Goal: Task Accomplishment & Management: Manage account settings

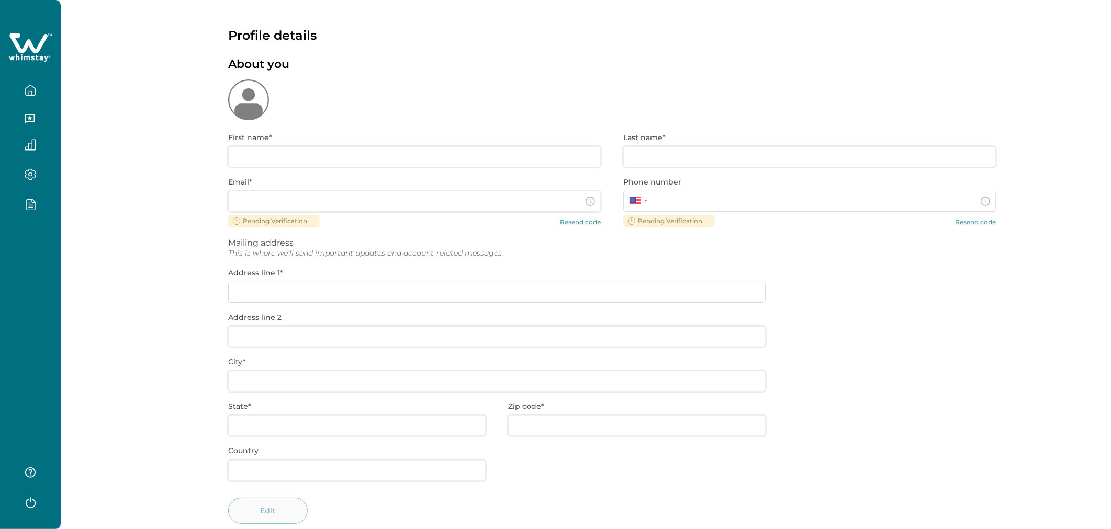
type input "[PERSON_NAME]"
type input "Butaniii"
type input "[PERSON_NAME][EMAIL_ADDRESS][PERSON_NAME][DOMAIN_NAME]"
type input "[GEOGRAPHIC_DATA]"
type input "GJ"
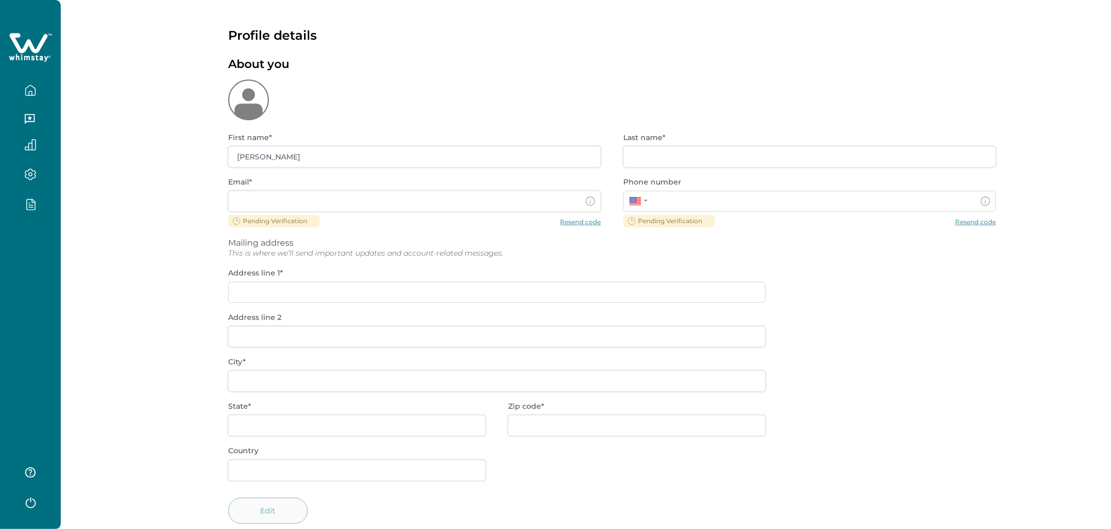
type input "380004"
type input "US"
type input "**********"
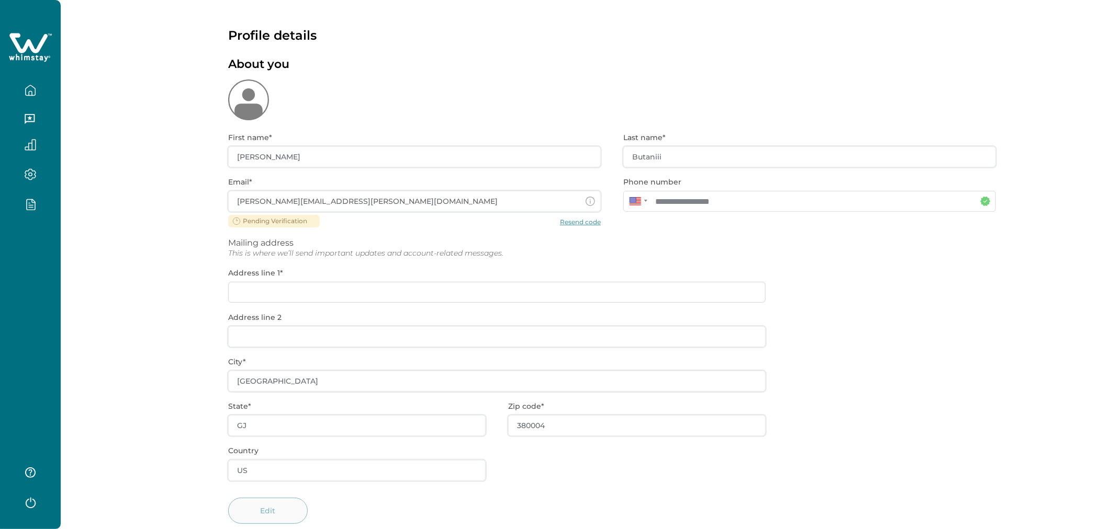
click at [26, 98] on button "button" at bounding box center [30, 90] width 44 height 21
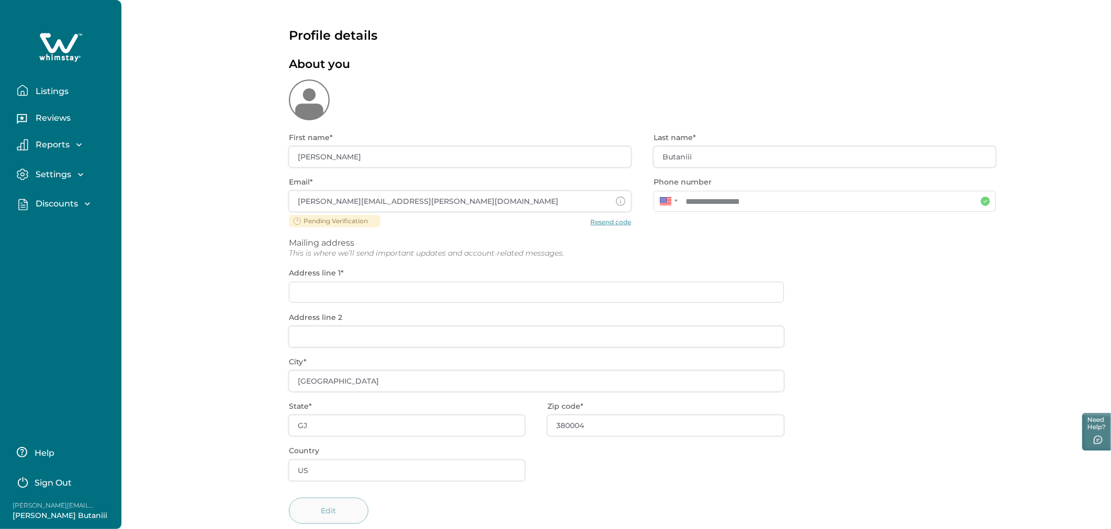
click at [51, 98] on button "Listings" at bounding box center [65, 90] width 96 height 21
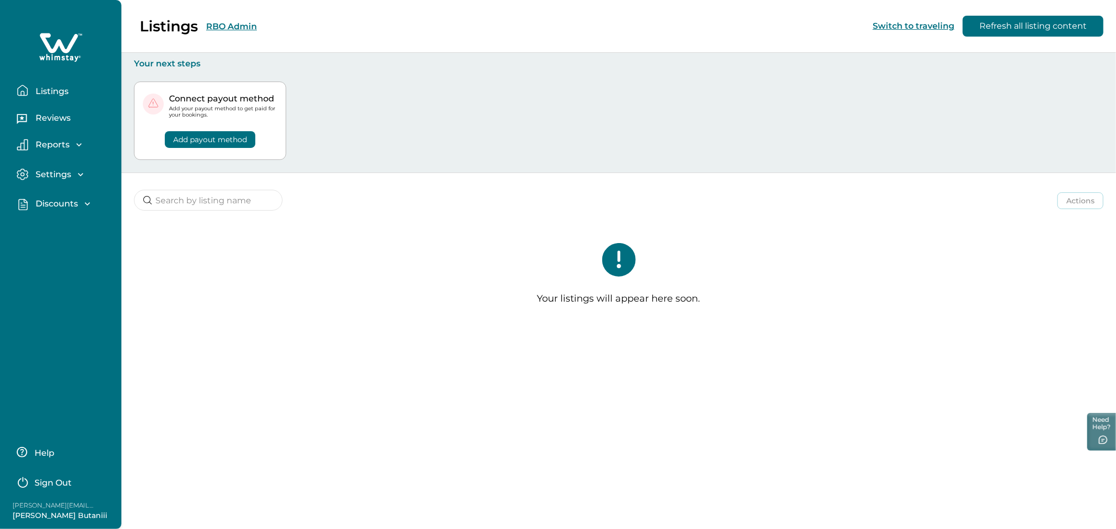
click at [62, 93] on p "Listings" at bounding box center [50, 91] width 36 height 10
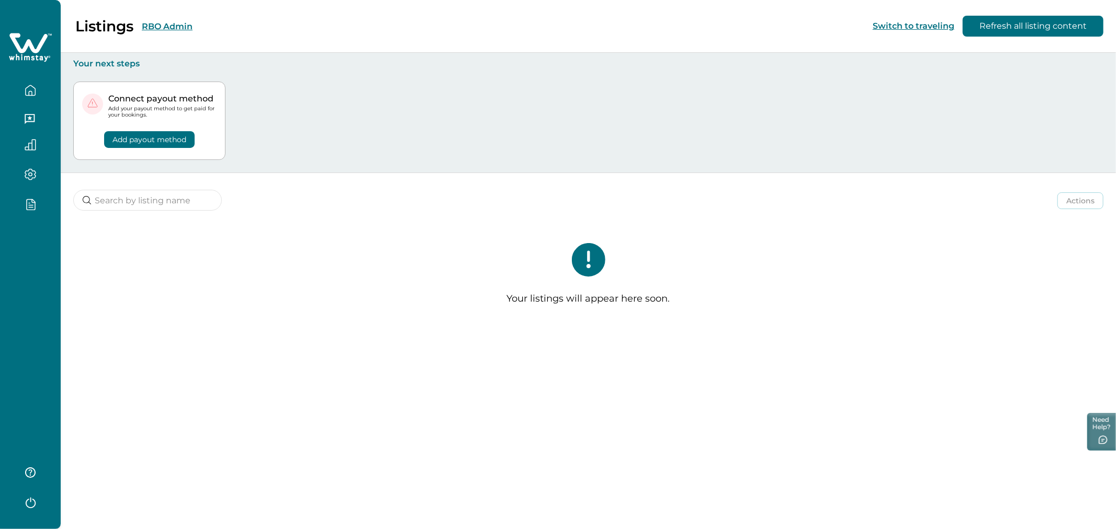
click at [226, 24] on div "Listings RBO Admin Switch to traveling Refresh all listing content" at bounding box center [558, 26] width 1116 height 53
click at [181, 28] on button "RBO Admin" at bounding box center [167, 26] width 51 height 10
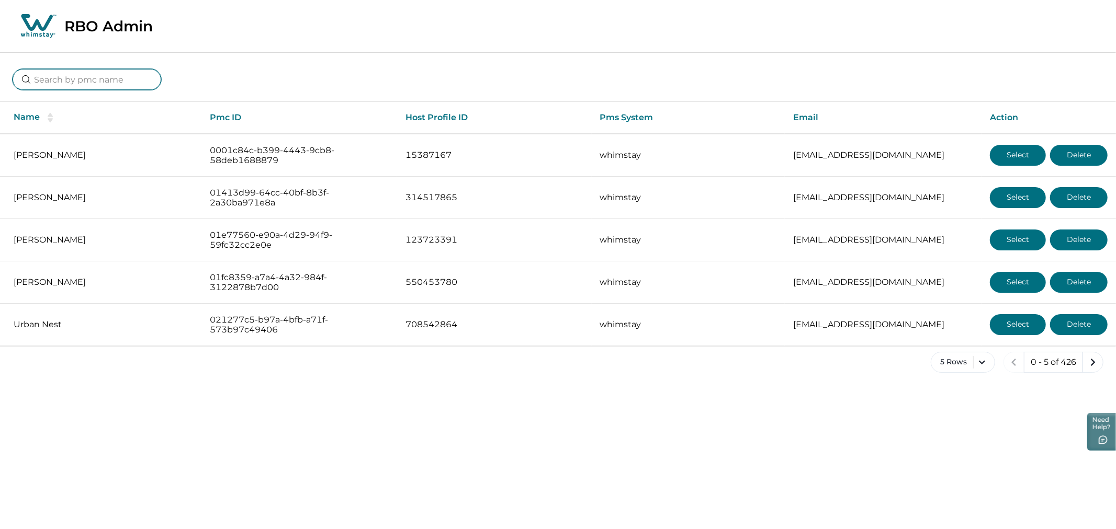
click at [116, 84] on input at bounding box center [87, 79] width 149 height 21
type input "6"
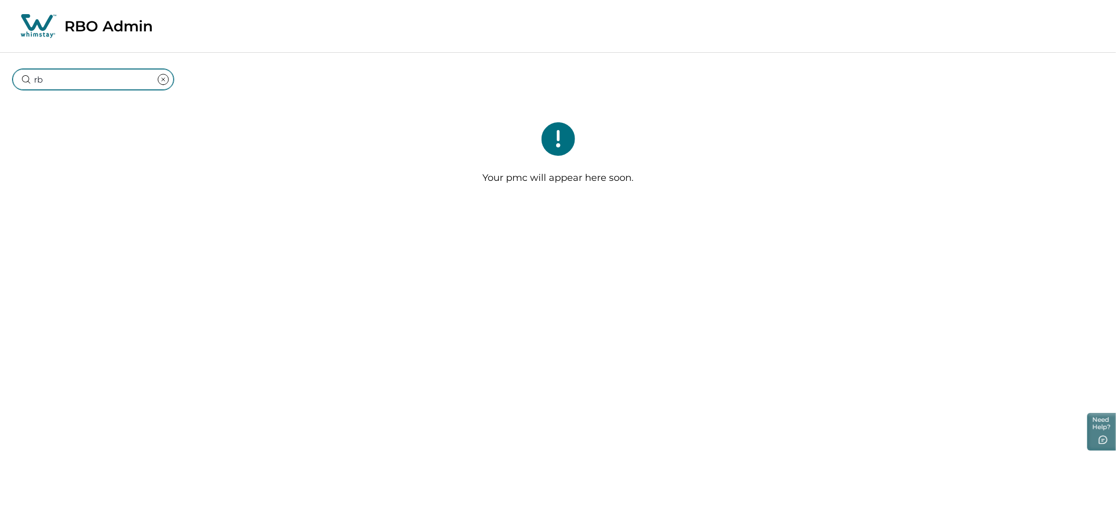
type input "r"
type input "rbo61"
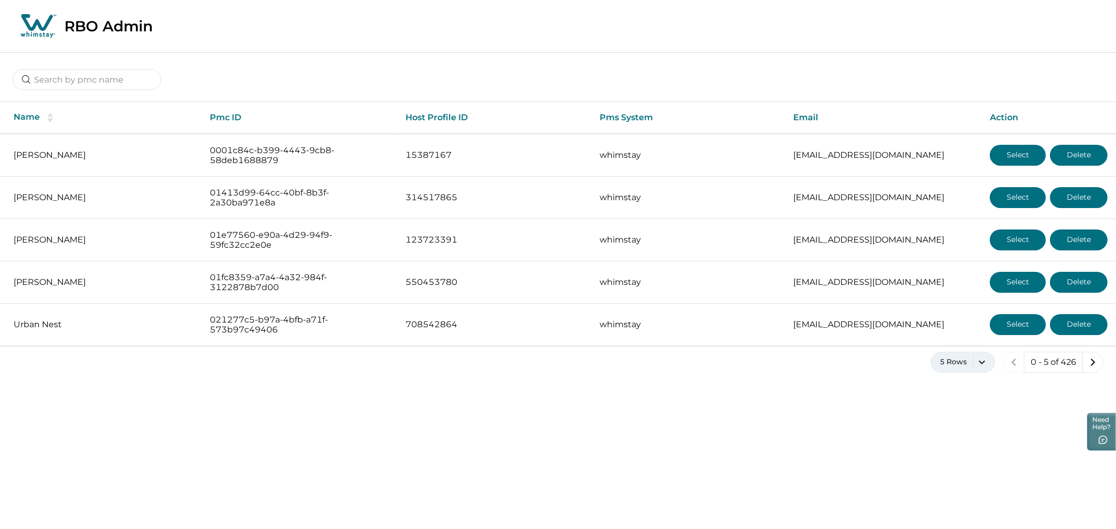
click at [975, 364] on button "5 Rows" at bounding box center [963, 362] width 64 height 21
click at [959, 489] on button "100 Rows" at bounding box center [962, 497] width 54 height 21
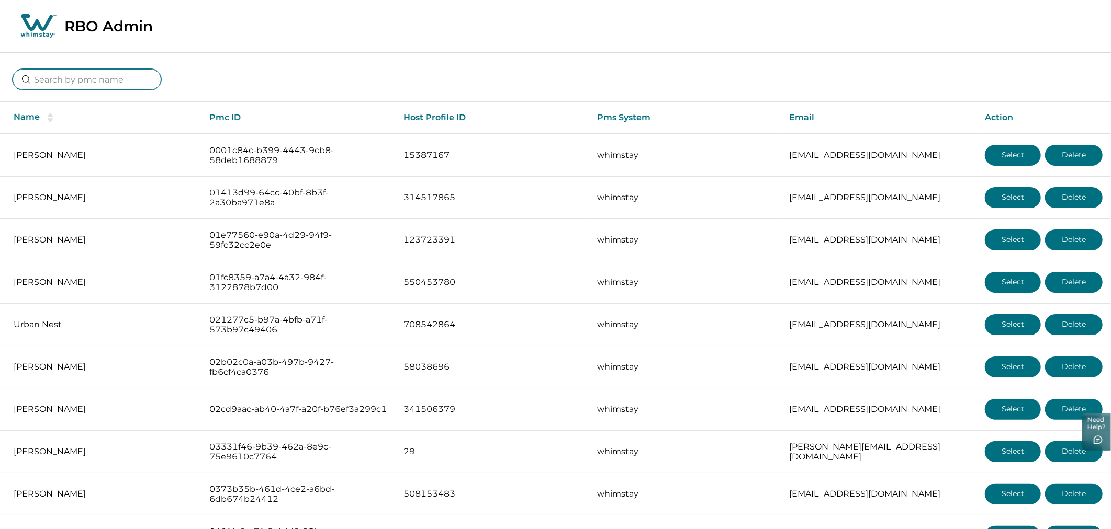
click at [101, 82] on input at bounding box center [87, 79] width 149 height 21
type input "rbo"
click at [212, 59] on div at bounding box center [555, 71] width 1111 height 39
click at [70, 85] on input at bounding box center [87, 79] width 149 height 21
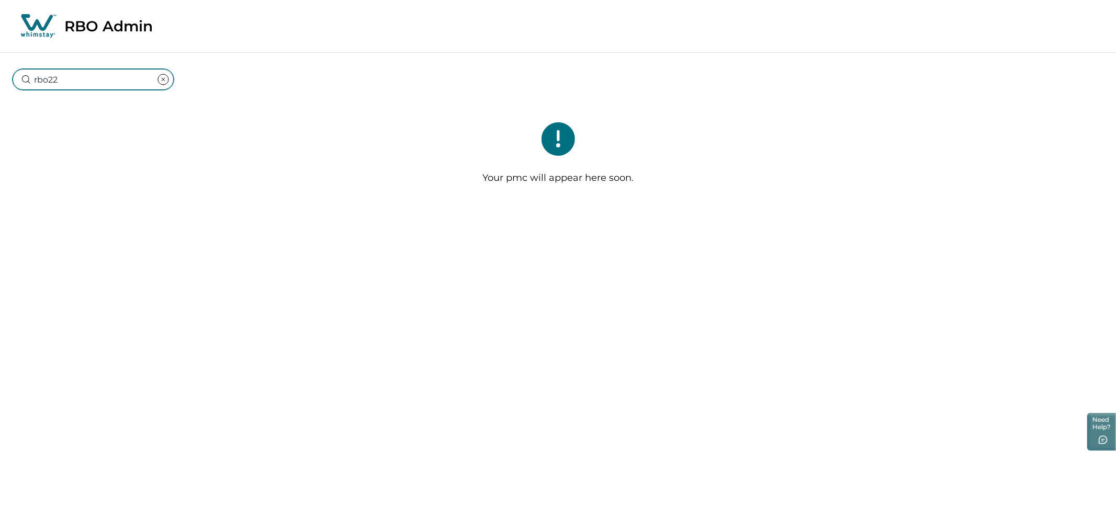
type input "rbo22"
click at [157, 77] on icon "clear input" at bounding box center [163, 79] width 13 height 13
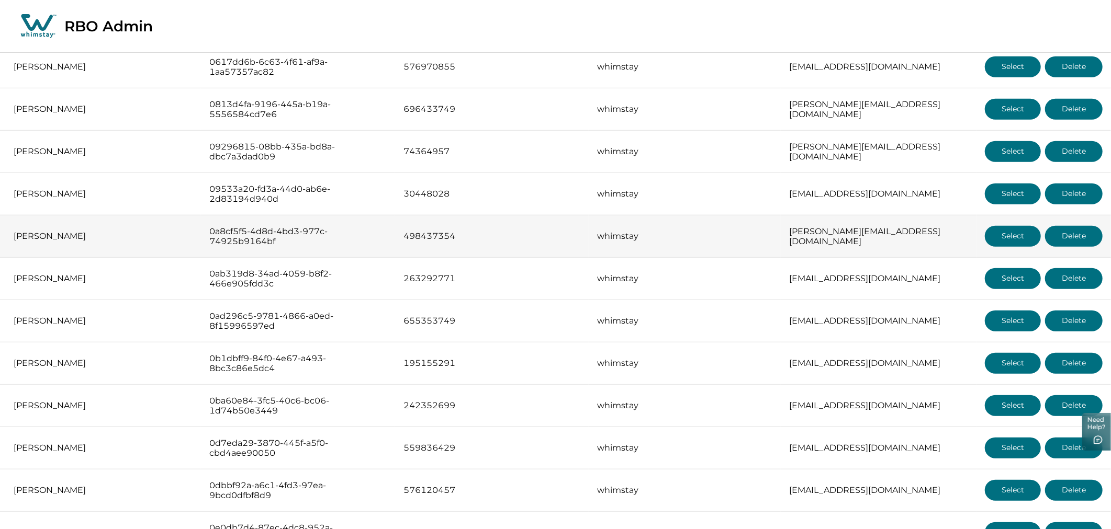
scroll to position [639, 0]
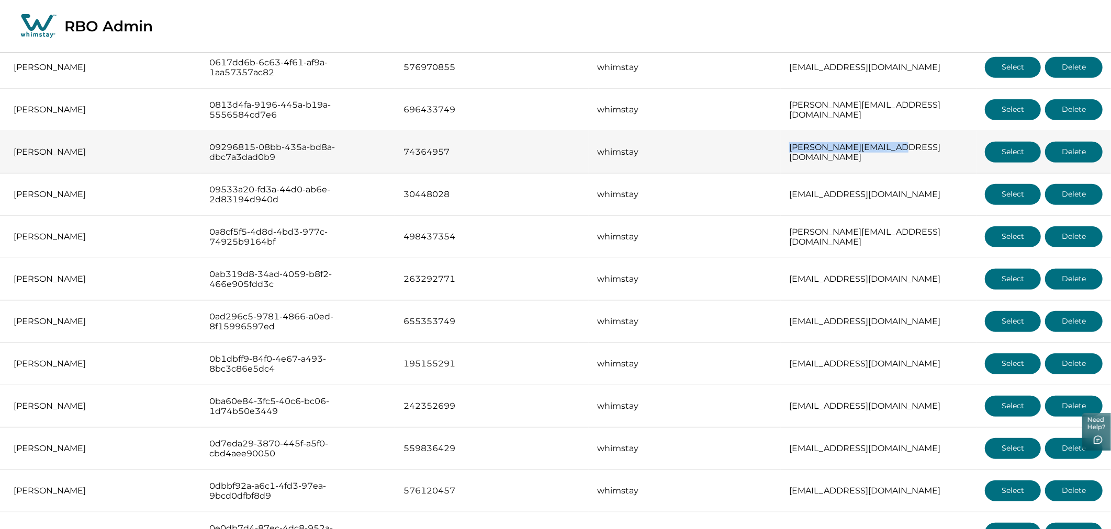
drag, startPoint x: 772, startPoint y: 155, endPoint x: 902, endPoint y: 159, distance: 130.3
click at [902, 159] on td "[PERSON_NAME][EMAIL_ADDRESS][DOMAIN_NAME]" at bounding box center [879, 152] width 196 height 42
click at [994, 151] on button "Select" at bounding box center [1013, 152] width 56 height 21
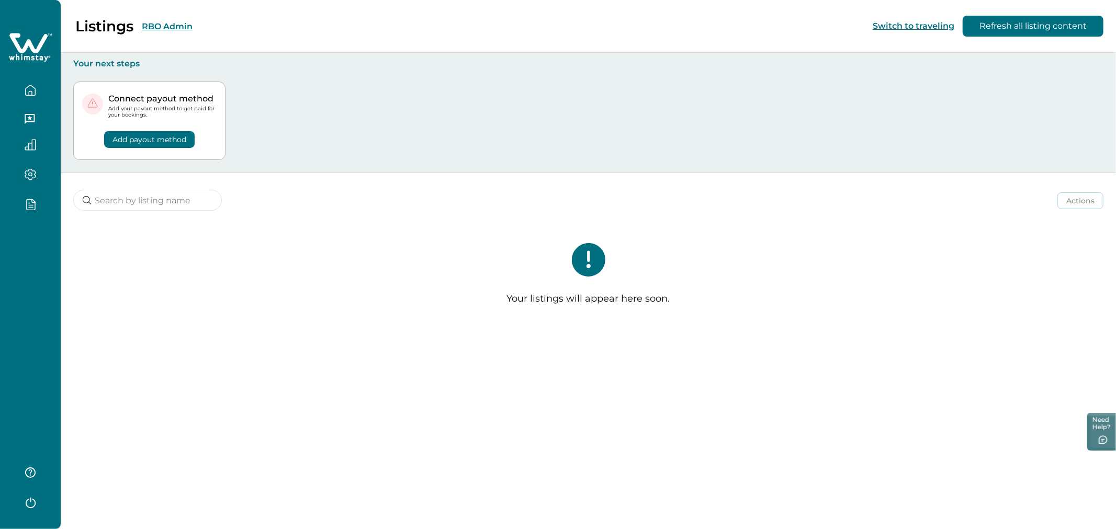
click at [182, 23] on button "RBO Admin" at bounding box center [167, 26] width 51 height 10
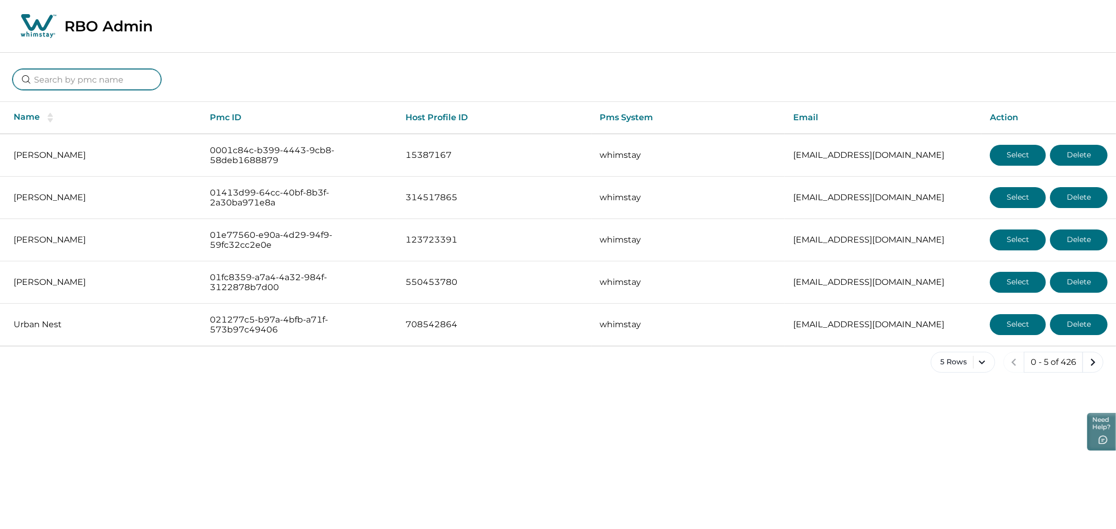
click at [84, 87] on input at bounding box center [87, 79] width 149 height 21
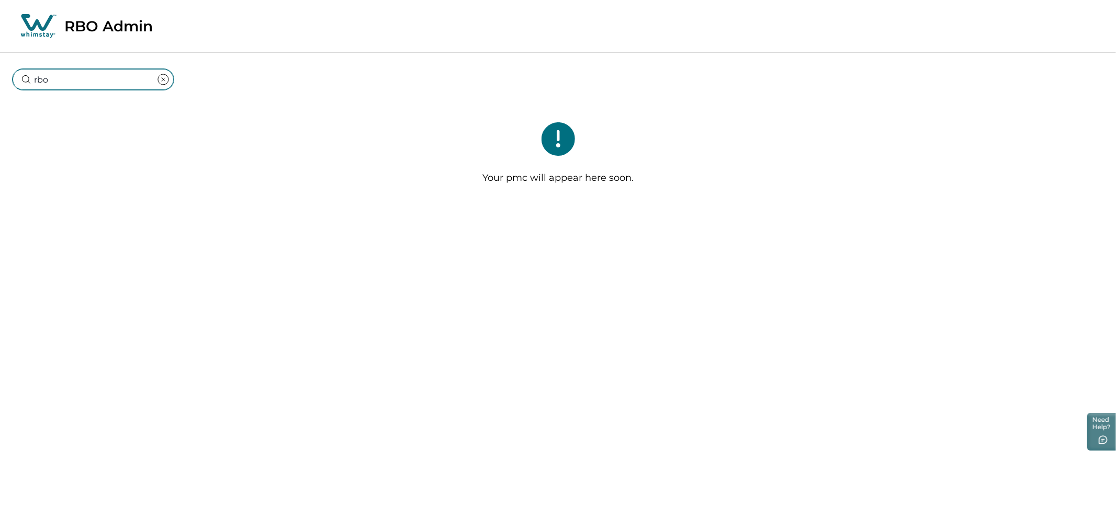
type input "rb"
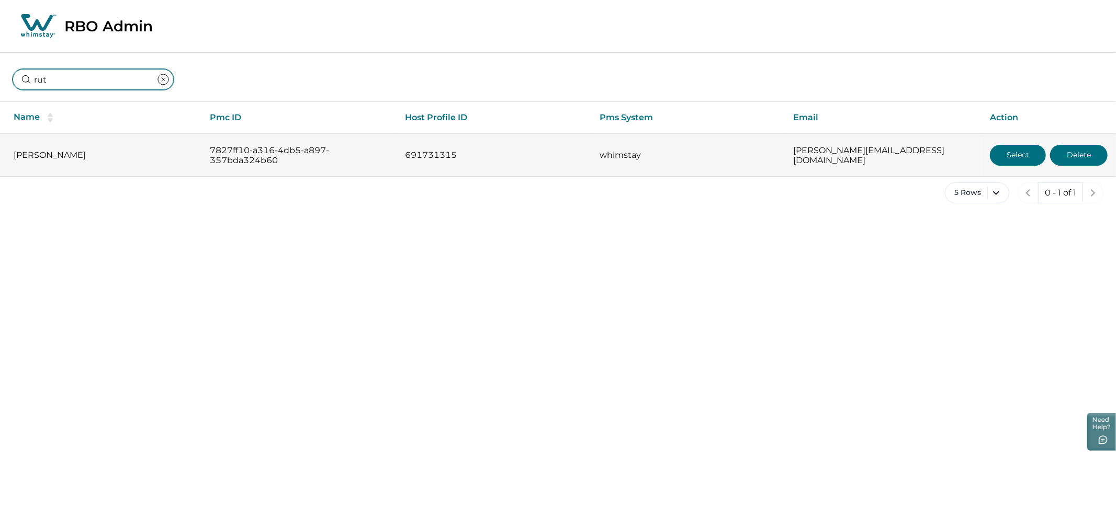
type input "rut"
click at [1019, 158] on button "Select" at bounding box center [1018, 155] width 56 height 21
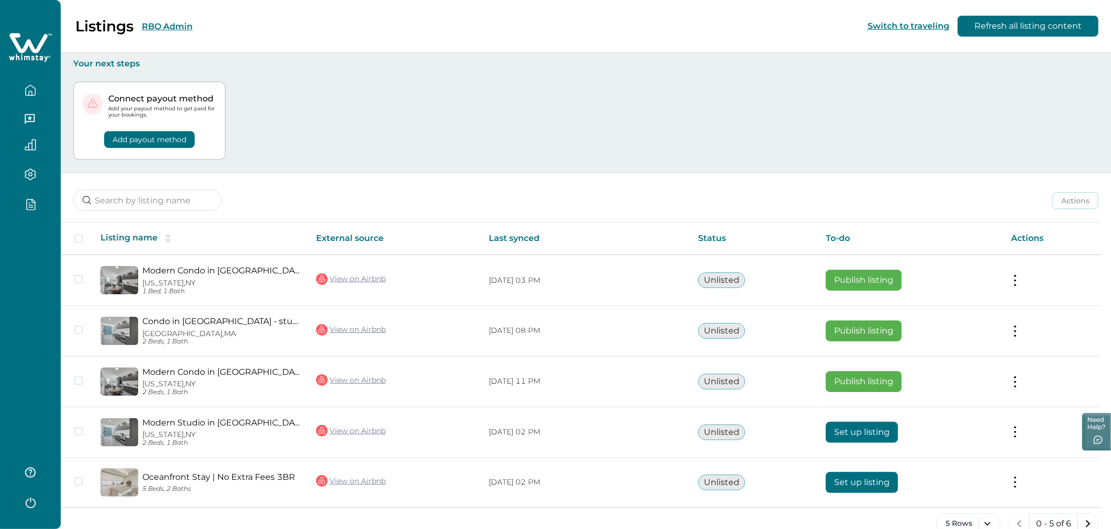
click at [182, 25] on button "RBO Admin" at bounding box center [167, 26] width 51 height 10
